Goal: Task Accomplishment & Management: Use online tool/utility

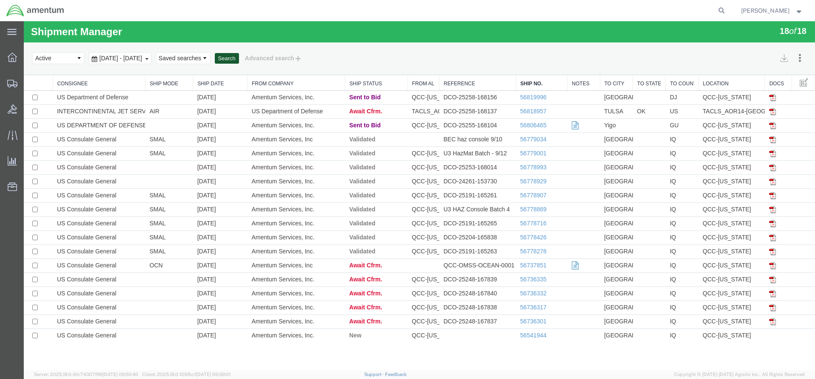
click at [239, 61] on button "Search" at bounding box center [227, 58] width 24 height 11
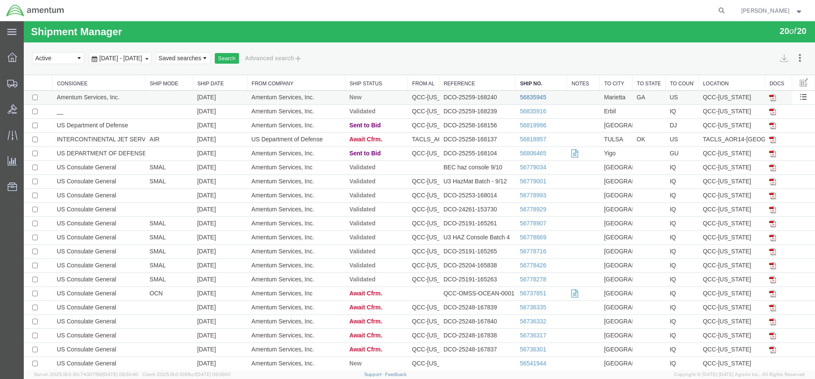
click at [527, 98] on link "56835945" at bounding box center [533, 97] width 26 height 7
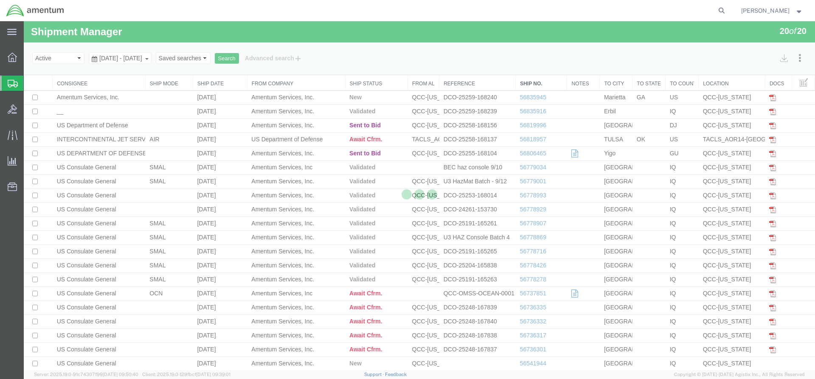
select select "42668"
select select "42748"
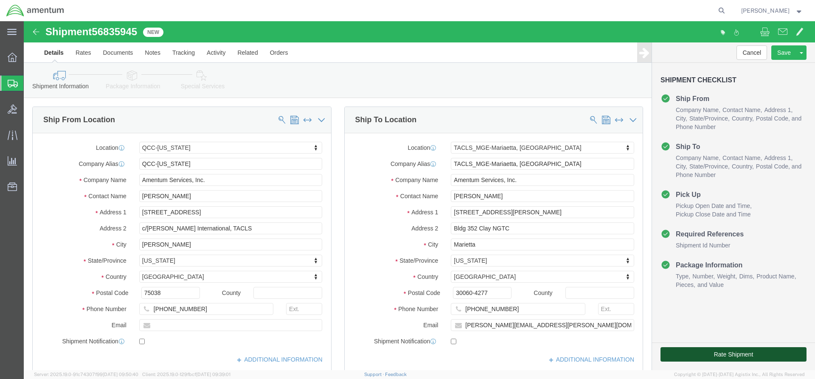
click button "Rate Shipment"
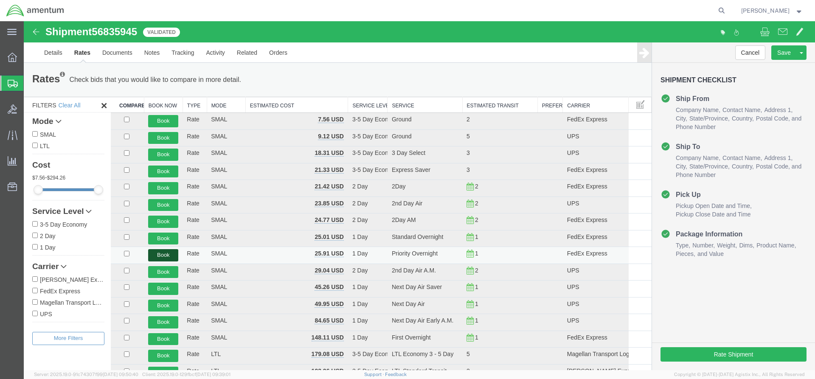
click at [166, 252] on button "Book" at bounding box center [163, 255] width 30 height 12
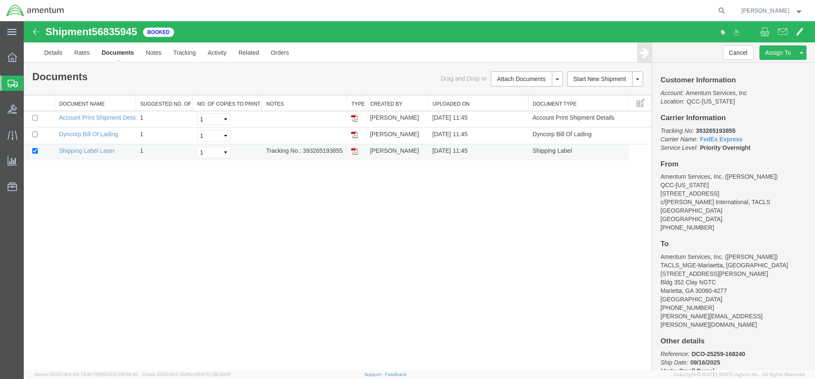
drag, startPoint x: 304, startPoint y: 150, endPoint x: 335, endPoint y: 150, distance: 30.1
click at [344, 154] on td "Tracking No.: 393265193855" at bounding box center [304, 152] width 85 height 17
copy td "393265193855"
click at [354, 151] on img at bounding box center [354, 151] width 7 height 7
click at [40, 54] on link "Details" at bounding box center [53, 52] width 30 height 20
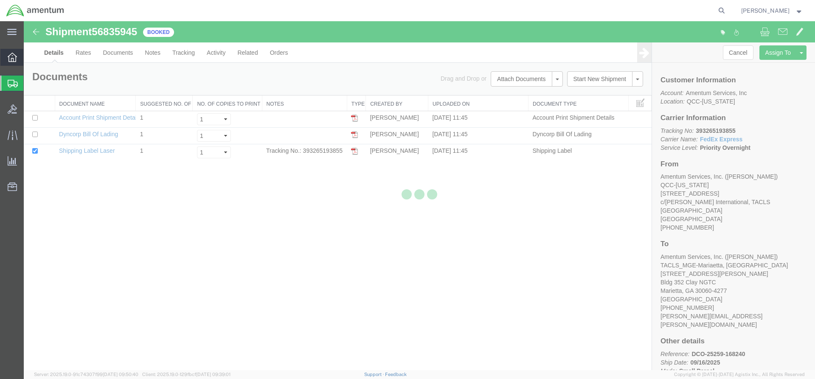
click at [13, 59] on icon at bounding box center [12, 57] width 9 height 9
click at [39, 58] on div at bounding box center [419, 195] width 791 height 349
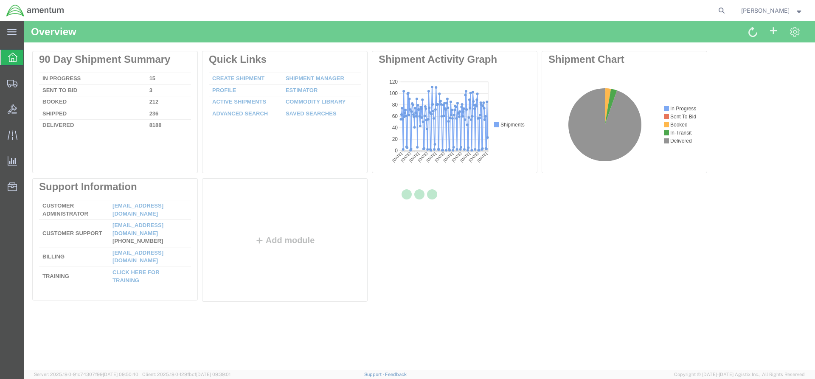
click at [9, 58] on icon at bounding box center [12, 57] width 9 height 9
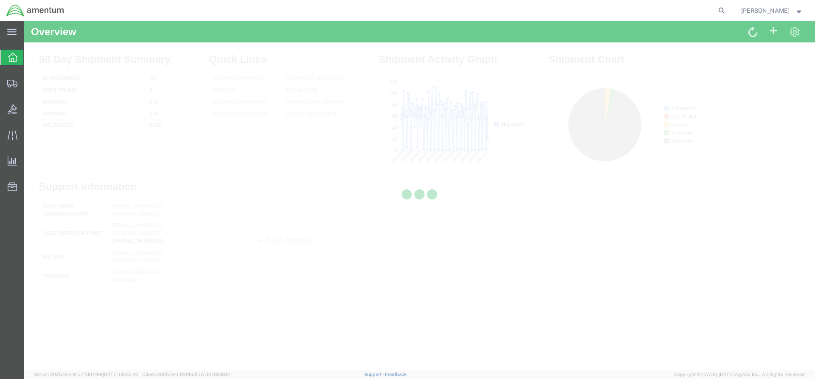
click at [39, 58] on div at bounding box center [419, 195] width 791 height 349
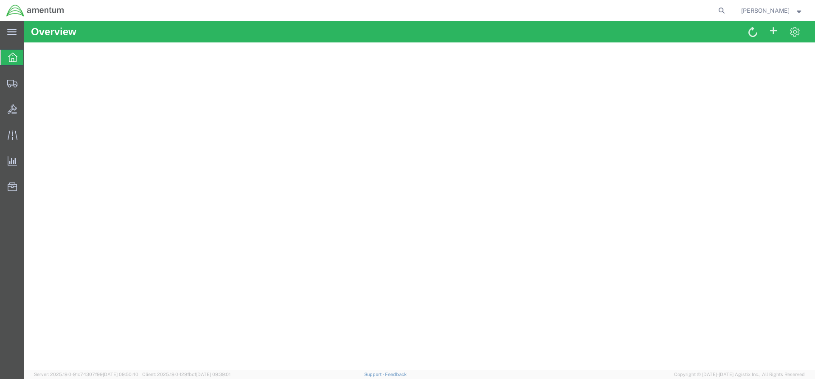
click at [30, 61] on span "Overview" at bounding box center [26, 57] width 7 height 17
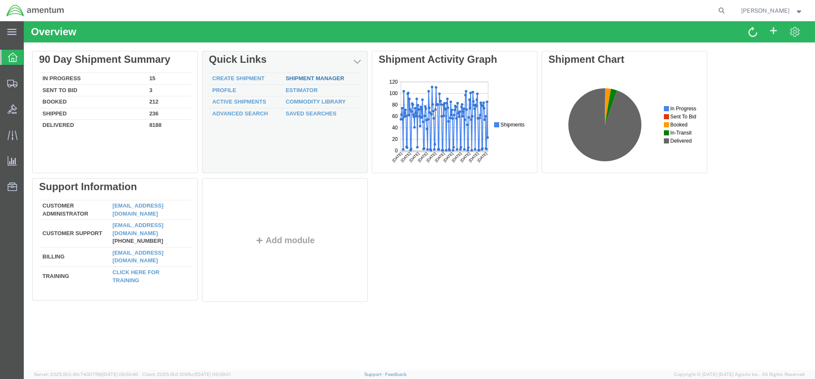
click at [300, 77] on link "Shipment Manager" at bounding box center [315, 78] width 59 height 6
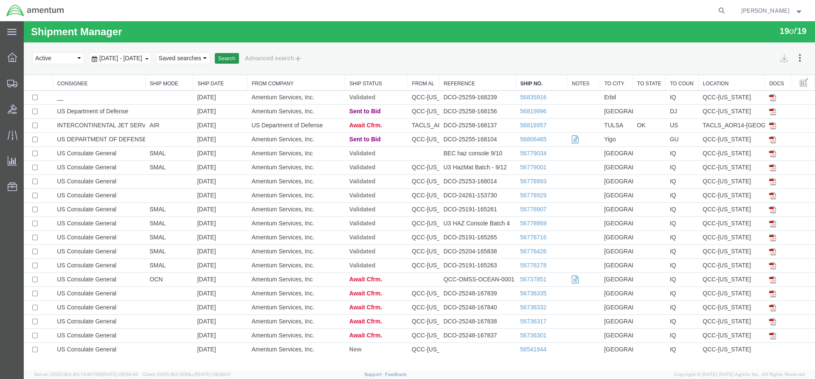
click at [239, 57] on button "Search" at bounding box center [227, 58] width 24 height 11
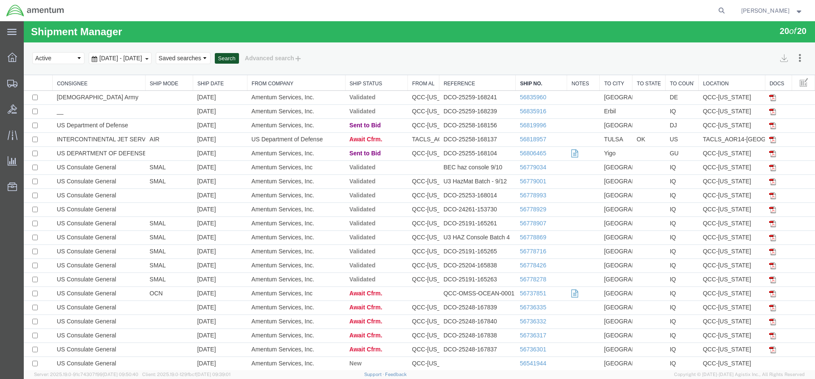
click at [239, 59] on button "Search" at bounding box center [227, 58] width 24 height 11
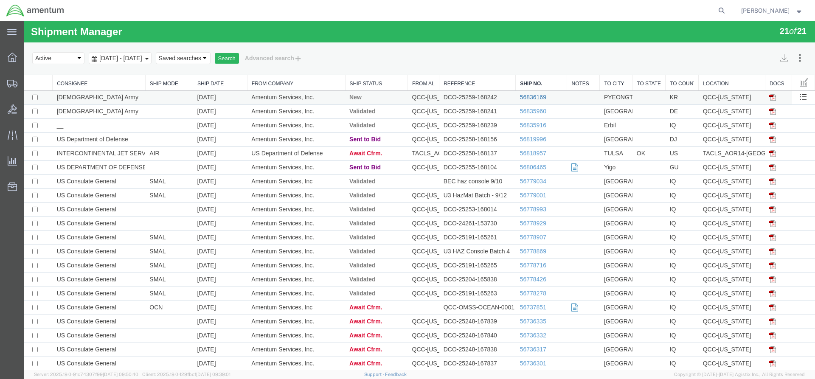
click at [524, 96] on link "56836169" at bounding box center [533, 97] width 26 height 7
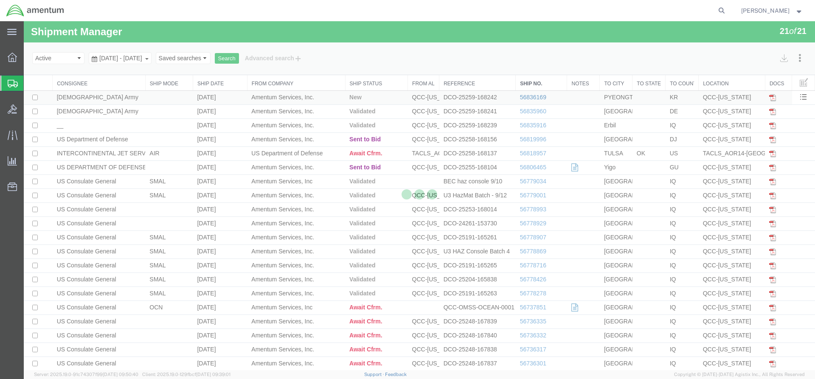
select select "42668"
select select "42679"
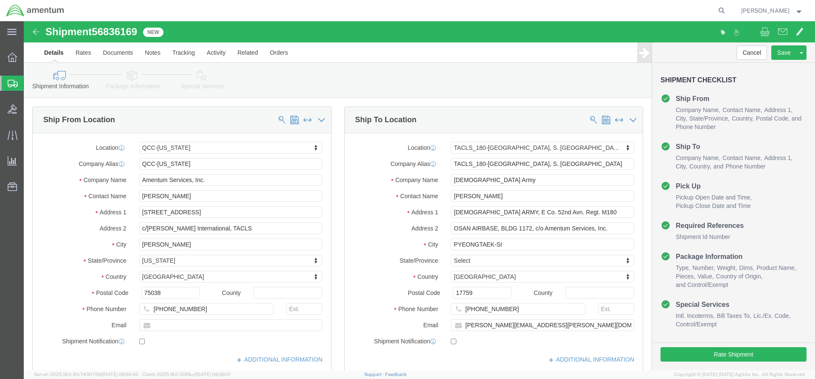
click link "Special Services"
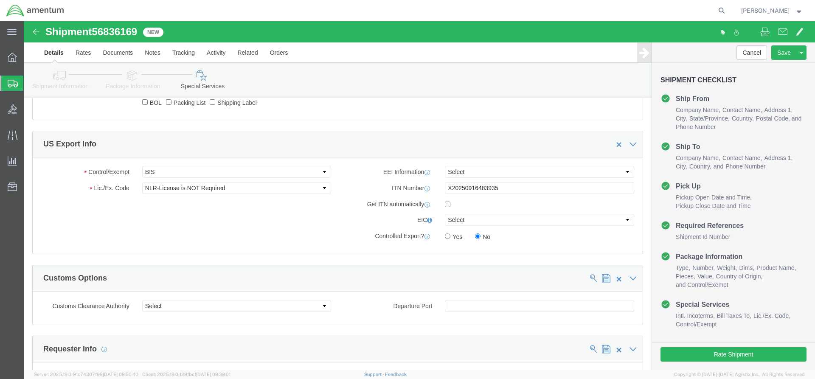
scroll to position [679, 0]
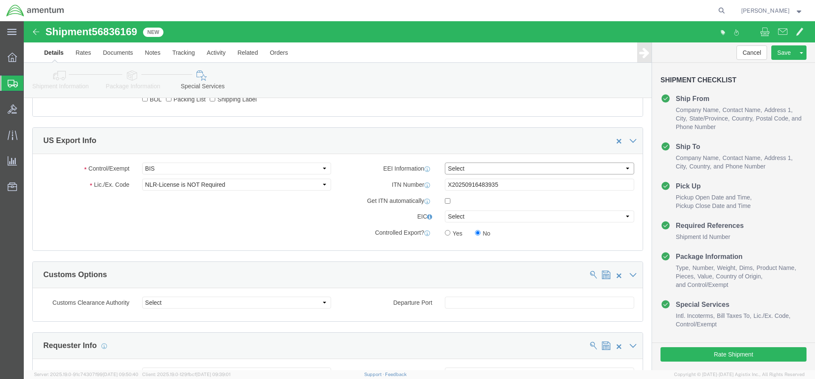
click select "Select AES-Direct EEI Carrier File EEI EEI Exempt"
select select "AESD"
click select "Select AES-Direct EEI Carrier File EEI EEI Exempt"
click button "Rate Shipment"
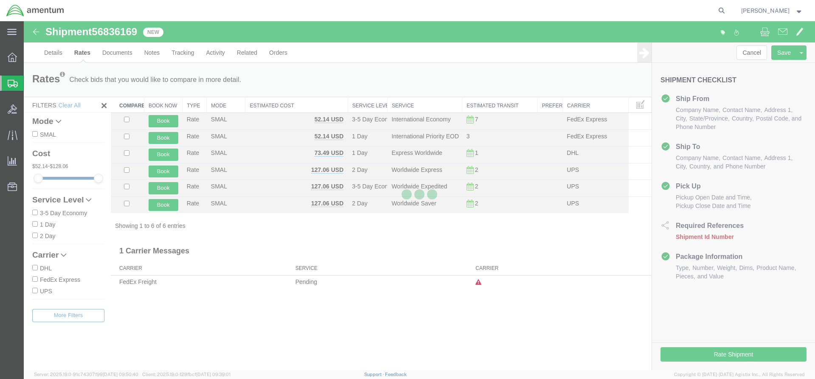
scroll to position [0, 0]
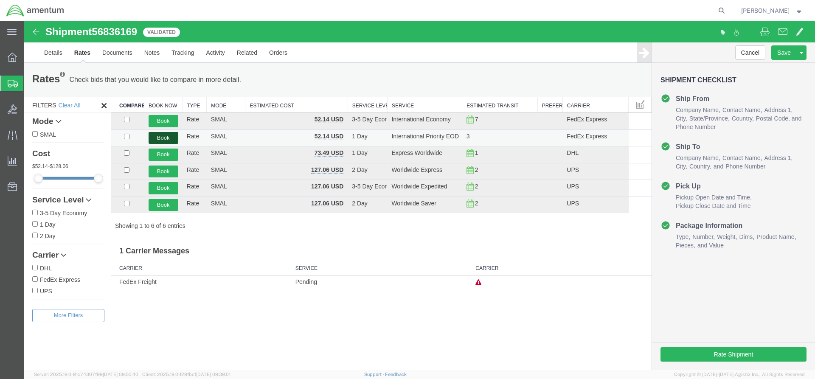
click at [159, 140] on button "Book" at bounding box center [164, 138] width 30 height 12
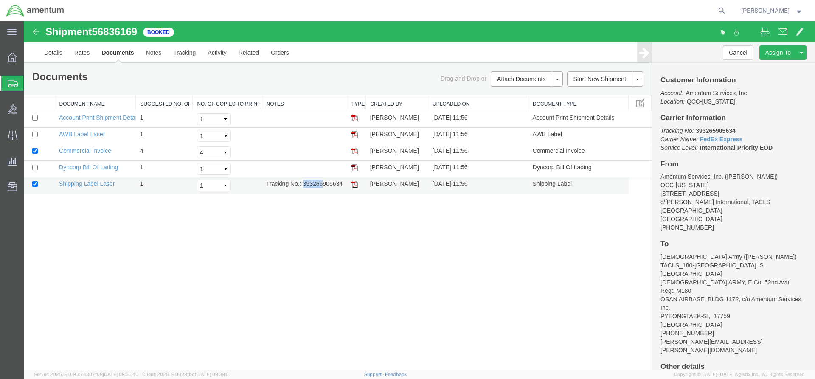
drag, startPoint x: 304, startPoint y: 183, endPoint x: 318, endPoint y: 185, distance: 14.2
click at [322, 188] on td "Tracking No.: 393265905634" at bounding box center [304, 185] width 85 height 17
click at [307, 203] on div "Shipment 56836169 5 of 5 Booked Details Rates Documents Notes Tracking Activity…" at bounding box center [419, 195] width 791 height 349
click at [353, 188] on td at bounding box center [356, 185] width 19 height 17
drag, startPoint x: 354, startPoint y: 183, endPoint x: 38, endPoint y: 155, distance: 317.5
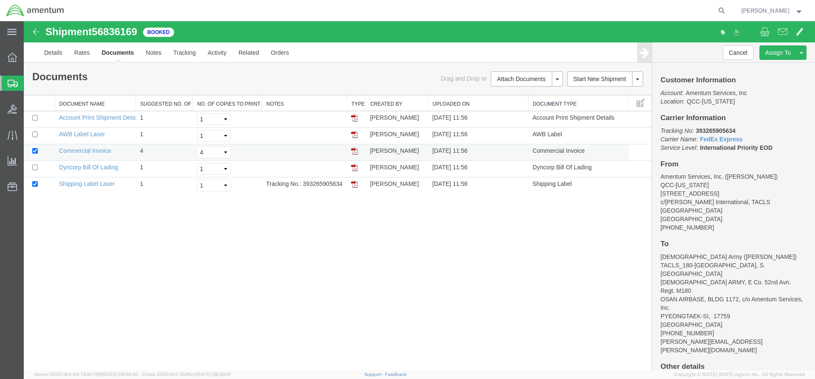
click at [354, 183] on img at bounding box center [354, 184] width 7 height 7
click at [355, 137] on img at bounding box center [354, 134] width 7 height 7
click at [29, 54] on span "Overview" at bounding box center [26, 57] width 6 height 17
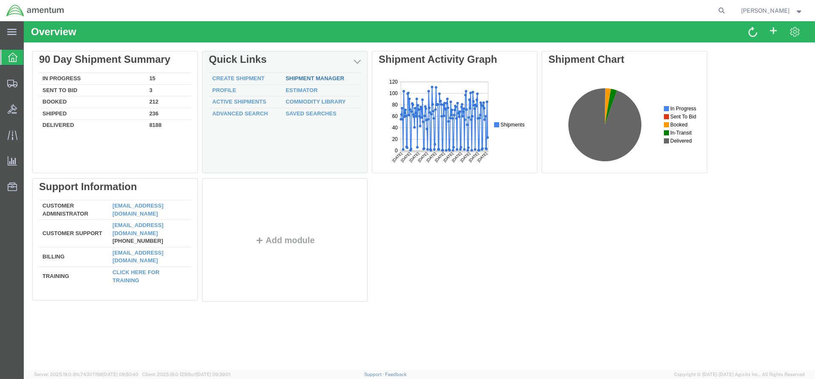
click at [298, 77] on div "Delete 90 Day Shipment Summary In Progress 15 Sent To Bid 3 Booked 212 Shipped …" at bounding box center [419, 178] width 774 height 255
click at [296, 77] on link "Shipment Manager" at bounding box center [315, 78] width 59 height 6
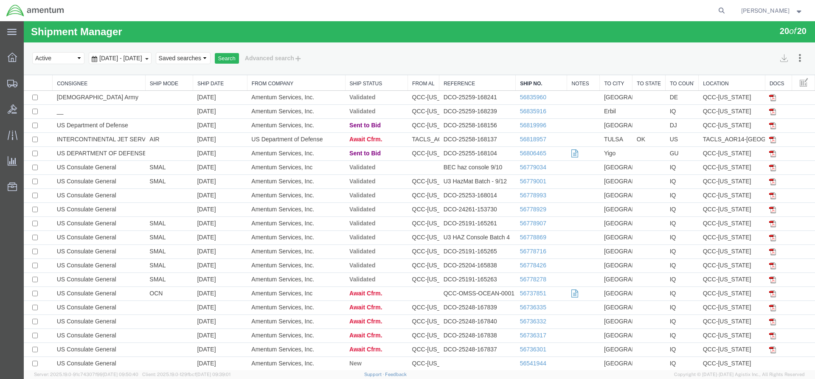
click at [643, 9] on agx-global-search at bounding box center [593, 10] width 272 height 21
click at [630, 12] on agx-global-search at bounding box center [593, 10] width 272 height 21
drag, startPoint x: 734, startPoint y: 10, endPoint x: 718, endPoint y: 10, distance: 15.7
click at [728, 10] on icon at bounding box center [722, 11] width 12 height 12
click at [566, 14] on input "search" at bounding box center [587, 10] width 258 height 20
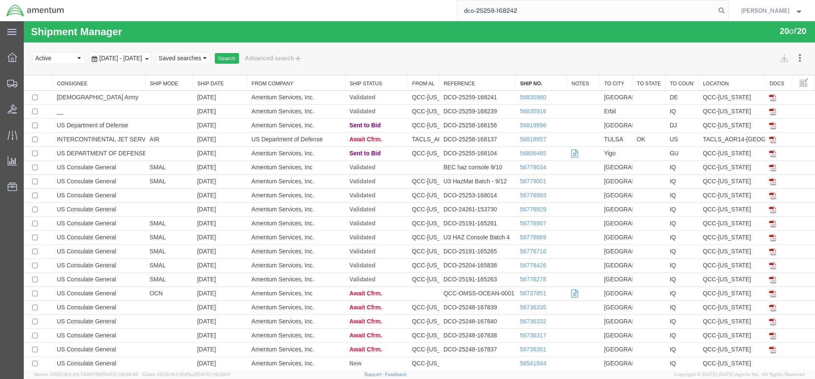
type input "dco-25259-168242"
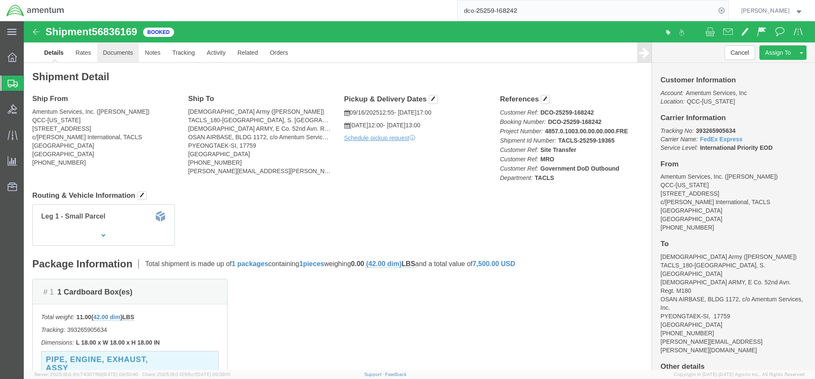
click link "Documents"
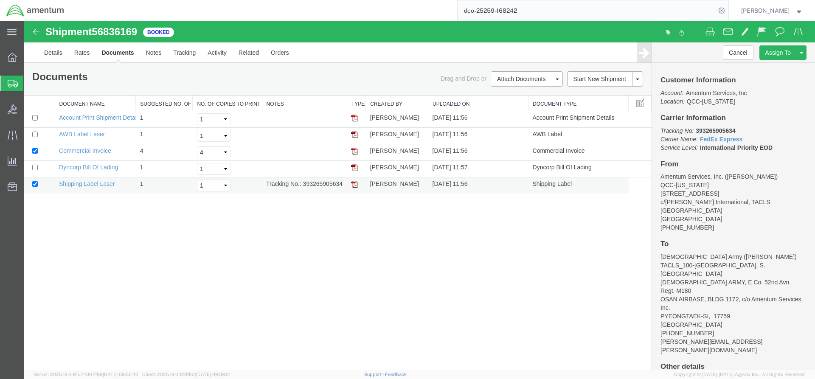
click at [355, 183] on img at bounding box center [354, 184] width 7 height 7
click at [29, 56] on span "Overview" at bounding box center [26, 57] width 6 height 17
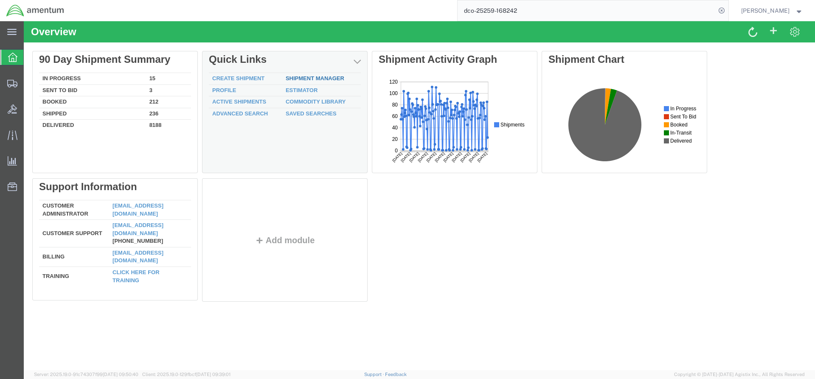
click at [303, 79] on link "Shipment Manager" at bounding box center [315, 78] width 59 height 6
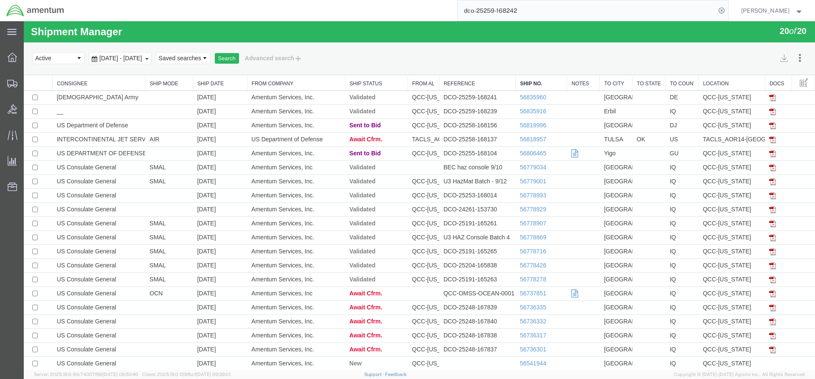
click at [259, 51] on div "Select status Active All Shipments Approved Booked Canceled Delivered Denied Ne…" at bounding box center [419, 58] width 774 height 14
drag, startPoint x: 264, startPoint y: 59, endPoint x: 43, endPoint y: 135, distance: 233.1
click at [239, 59] on button "Search" at bounding box center [227, 58] width 24 height 11
click at [239, 60] on button "Search" at bounding box center [227, 58] width 24 height 11
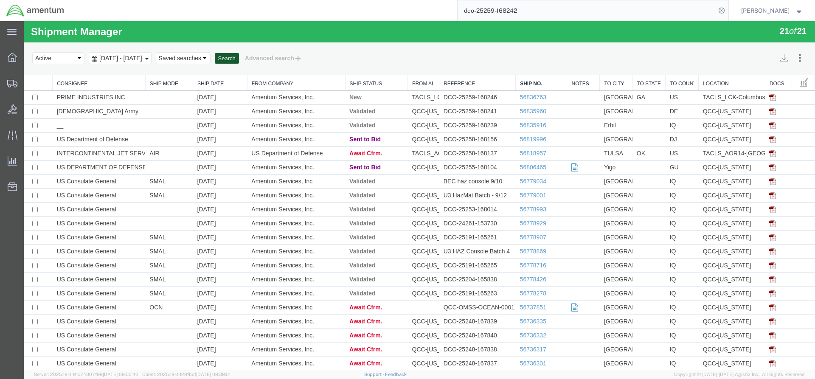
click at [239, 55] on button "Search" at bounding box center [227, 58] width 24 height 11
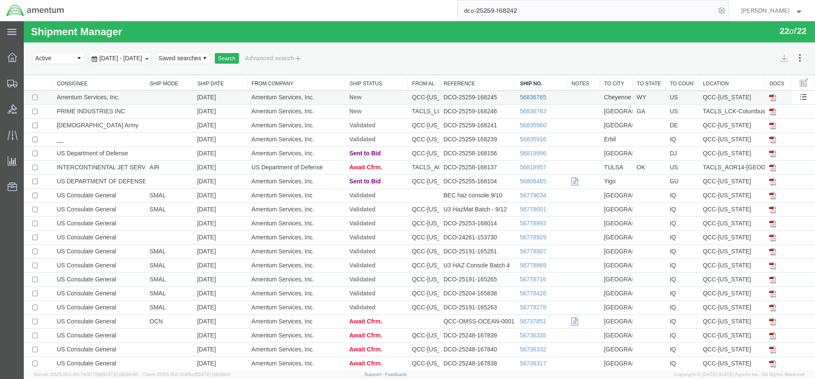
click at [525, 97] on link "56836765" at bounding box center [533, 97] width 26 height 7
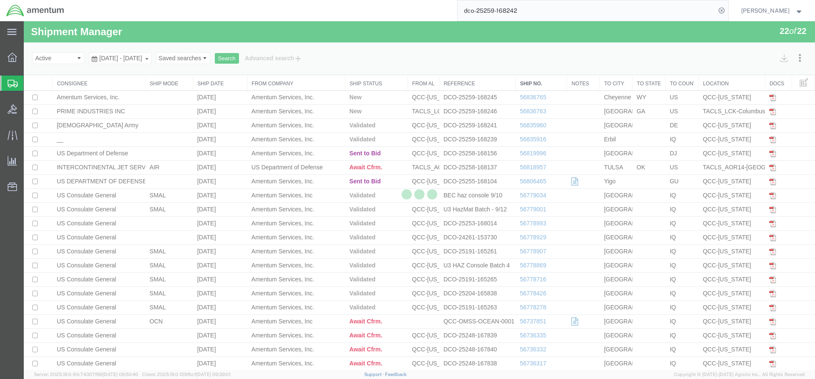
select select "42668"
select select "42722"
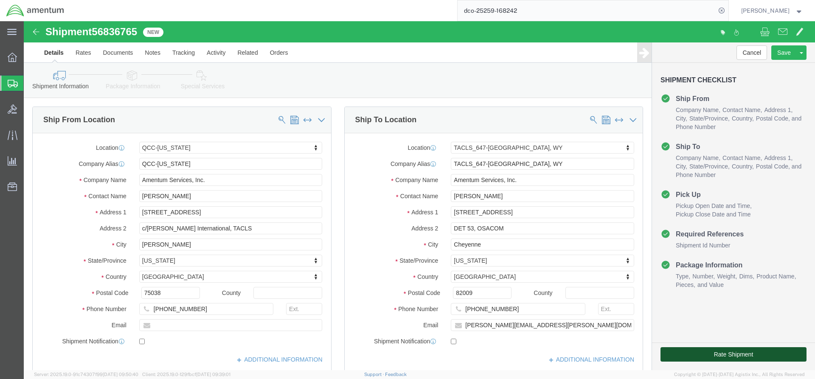
click button "Rate Shipment"
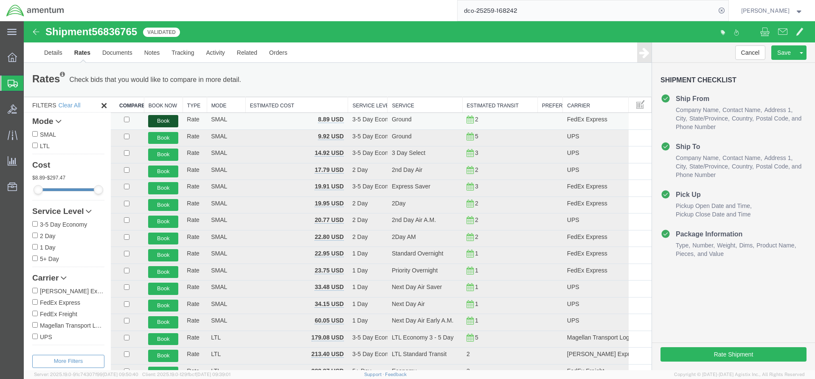
click at [160, 121] on button "Book" at bounding box center [163, 121] width 30 height 12
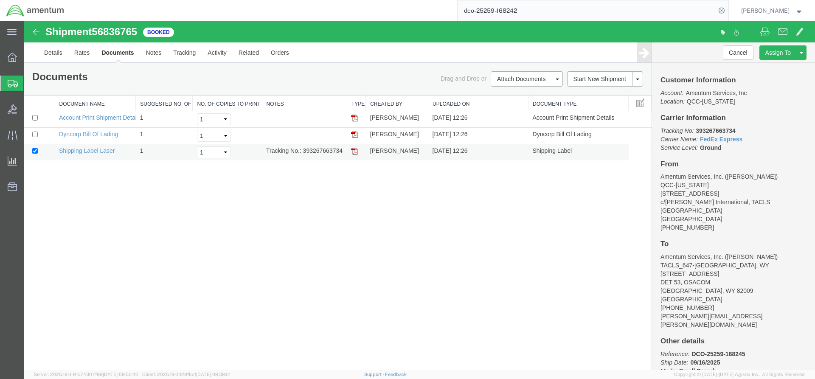
drag, startPoint x: 301, startPoint y: 151, endPoint x: 344, endPoint y: 151, distance: 42.5
click at [344, 151] on td "Tracking No.: 393267663734" at bounding box center [304, 152] width 85 height 17
copy td "393267663734"
drag, startPoint x: 32, startPoint y: 190, endPoint x: 354, endPoint y: 149, distance: 325.1
click at [354, 149] on img at bounding box center [354, 151] width 7 height 7
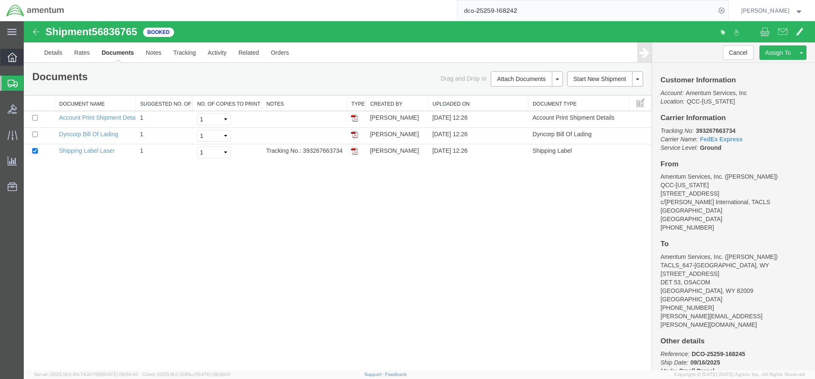
click at [29, 59] on span "Overview" at bounding box center [26, 57] width 6 height 17
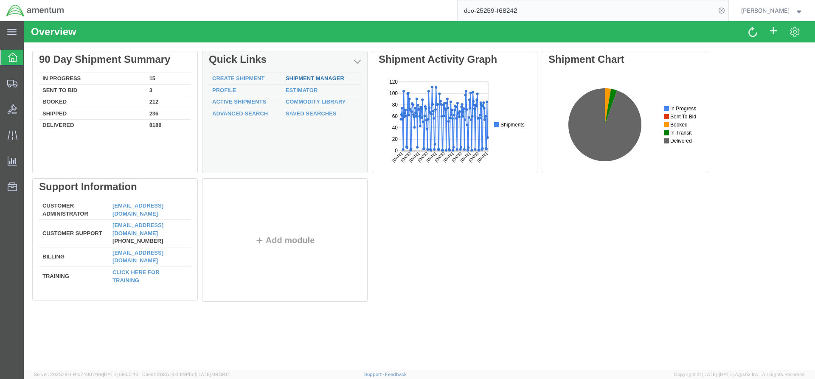
click at [293, 77] on link "Shipment Manager" at bounding box center [315, 78] width 59 height 6
